Goal: Task Accomplishment & Management: Use online tool/utility

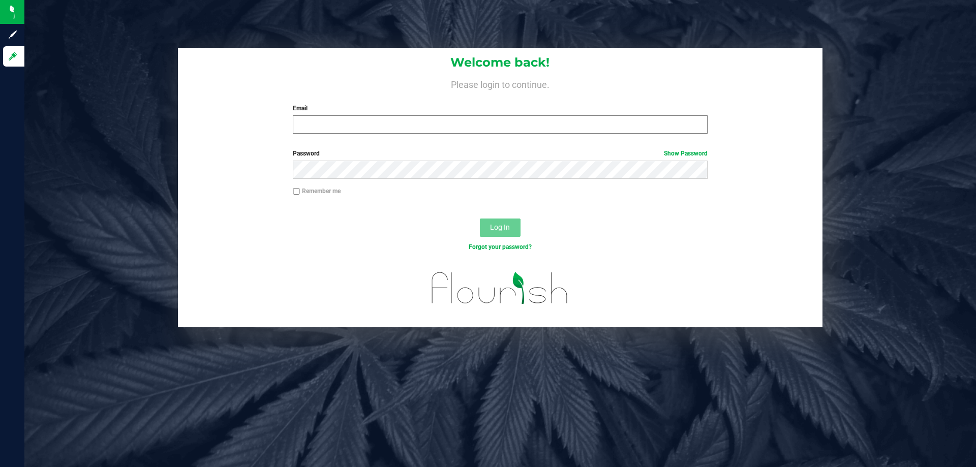
click at [386, 116] on div "Email Required Please format your email correctly." at bounding box center [499, 119] width 429 height 30
click at [386, 116] on input "Email" at bounding box center [500, 124] width 414 height 18
type input "[EMAIL_ADDRESS][DOMAIN_NAME]"
click at [480, 219] on button "Log In" at bounding box center [500, 228] width 41 height 18
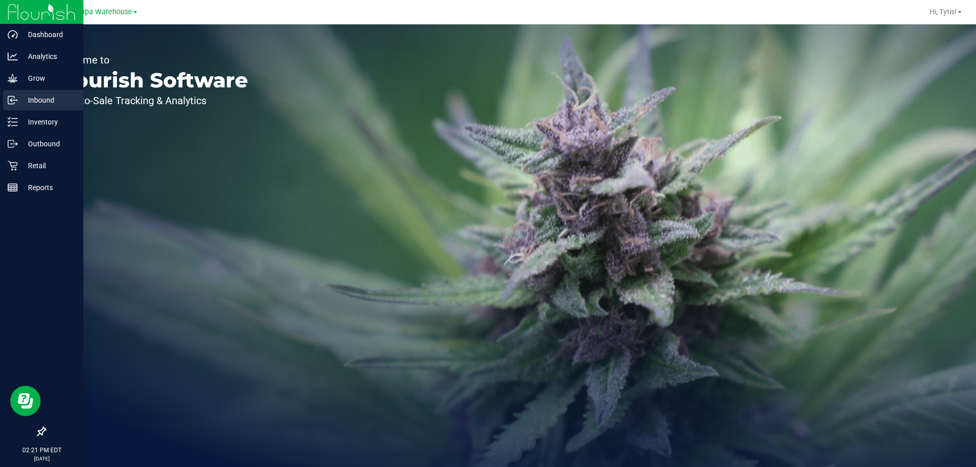
click at [23, 94] on div "Inbound" at bounding box center [43, 100] width 80 height 20
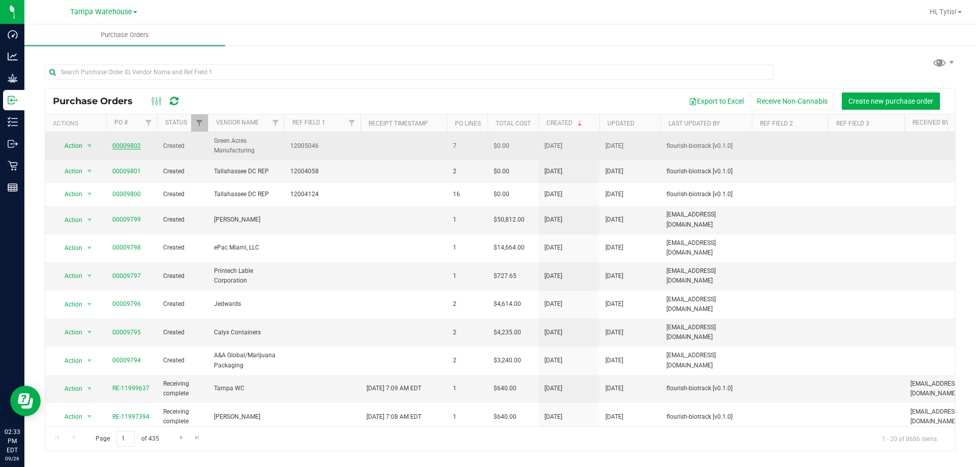
click at [115, 147] on link "00009802" at bounding box center [126, 145] width 28 height 7
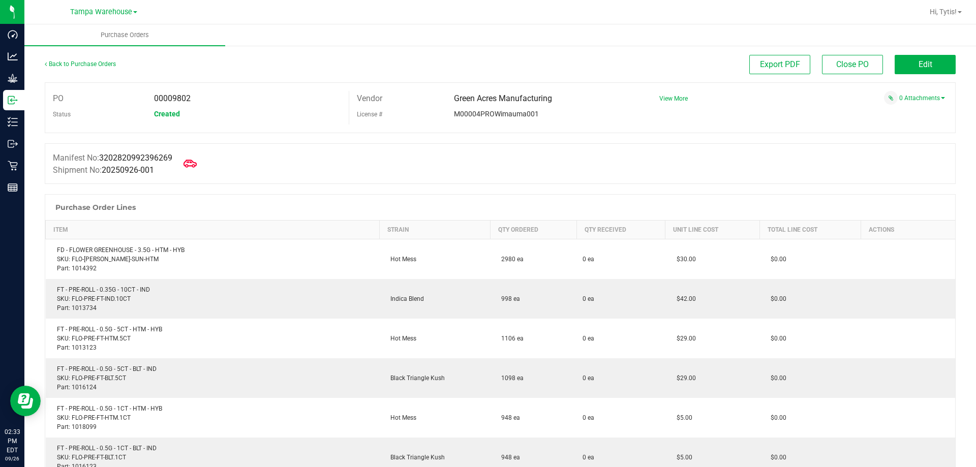
click at [186, 165] on span at bounding box center [190, 163] width 22 height 22
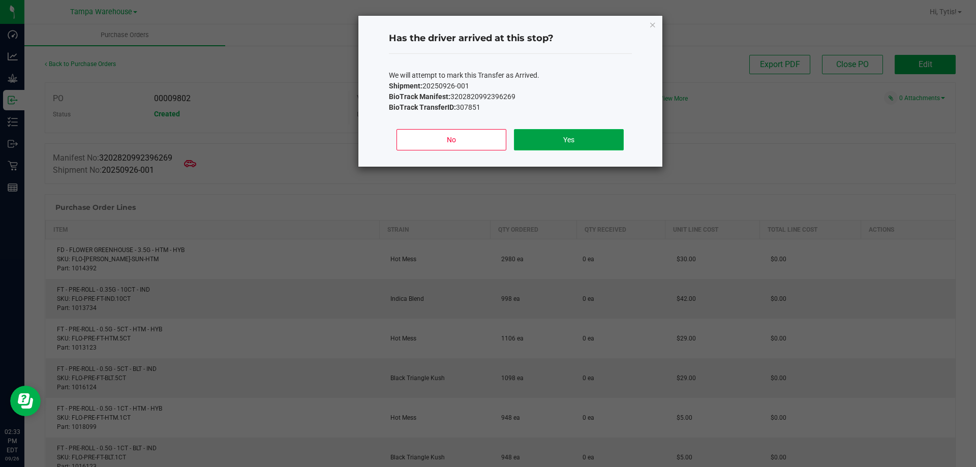
click at [520, 135] on button "Yes" at bounding box center [568, 139] width 109 height 21
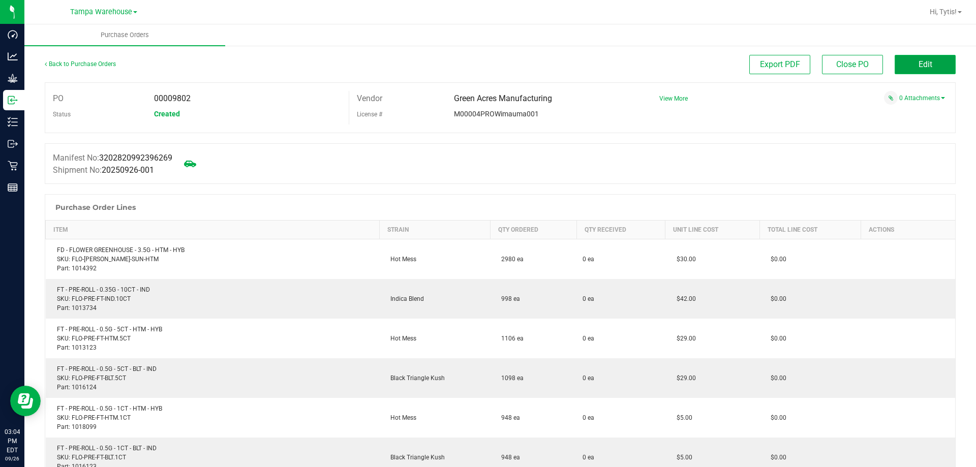
click at [908, 67] on button "Edit" at bounding box center [924, 64] width 61 height 19
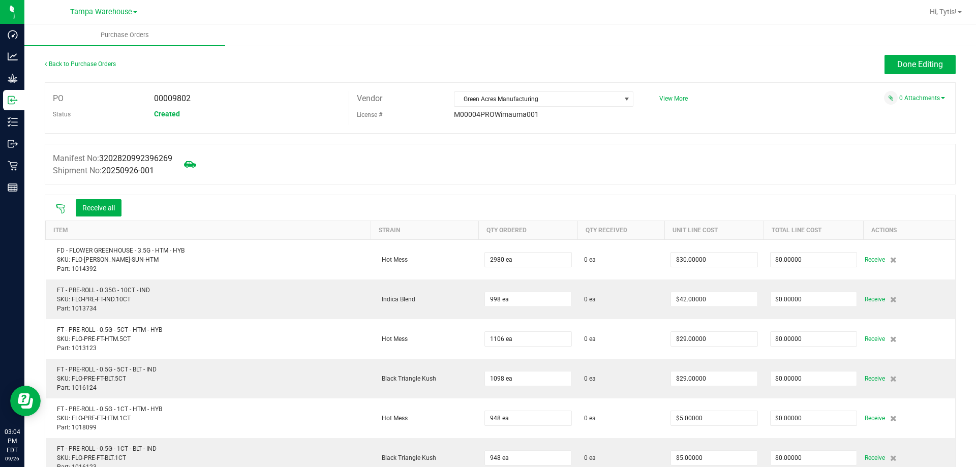
click at [56, 206] on icon at bounding box center [60, 209] width 10 height 10
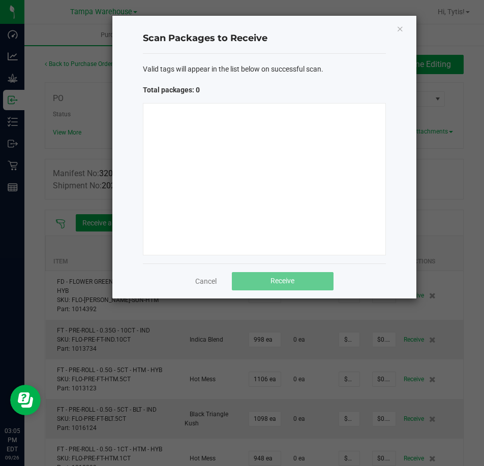
click at [174, 128] on div at bounding box center [264, 179] width 243 height 152
click at [301, 113] on div at bounding box center [264, 179] width 243 height 152
click at [143, 98] on div "Valid tags will appear in the list below on successful scan. Total packages: 0" at bounding box center [264, 159] width 243 height 210
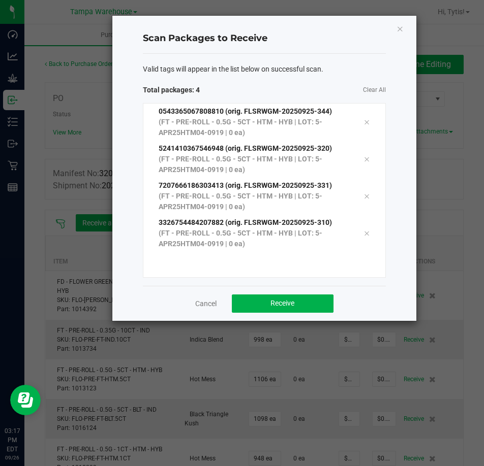
click at [269, 87] on span "Clear All" at bounding box center [324, 90] width 121 height 11
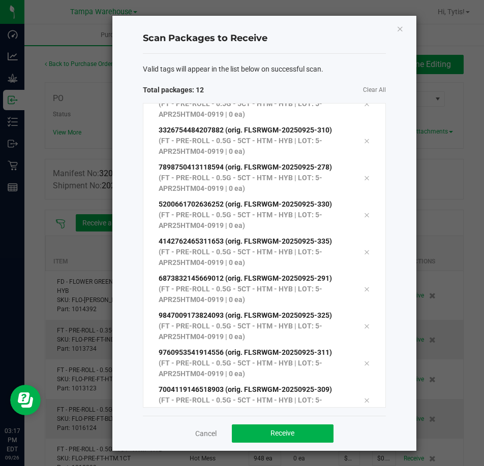
scroll to position [130, 0]
click at [305, 23] on div "Scan Packages to Receive Valid tags will appear in the list below on successful…" at bounding box center [264, 233] width 304 height 435
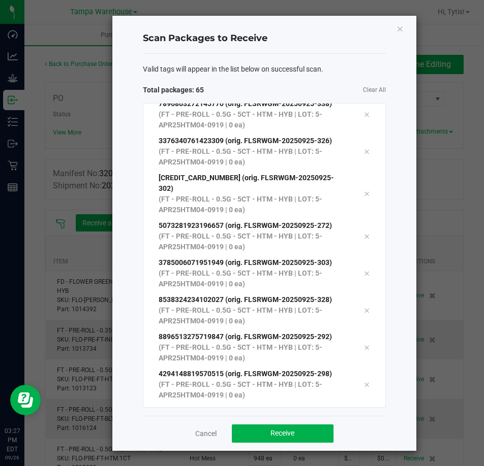
scroll to position [1, 0]
